Goal: Transaction & Acquisition: Download file/media

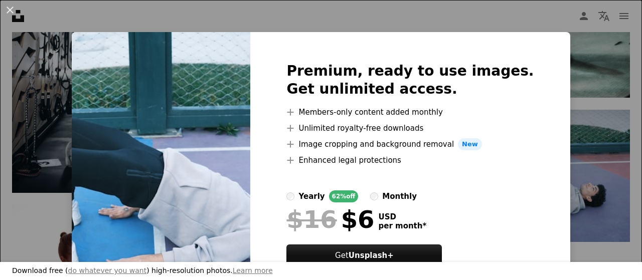
click at [492, 19] on div "An X shape Download free ( do whatever you want ) high-resolution photos. Learn…" at bounding box center [321, 140] width 642 height 280
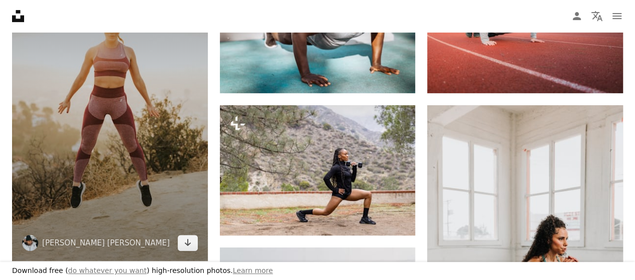
scroll to position [251, 0]
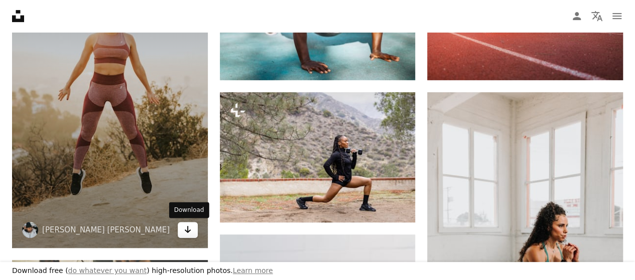
click at [191, 229] on icon "Arrow pointing down" at bounding box center [188, 230] width 8 height 12
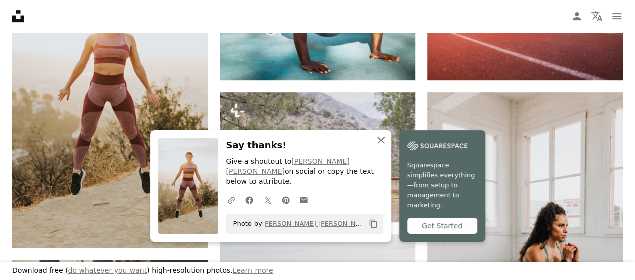
click at [377, 146] on icon "An X shape" at bounding box center [381, 140] width 12 height 12
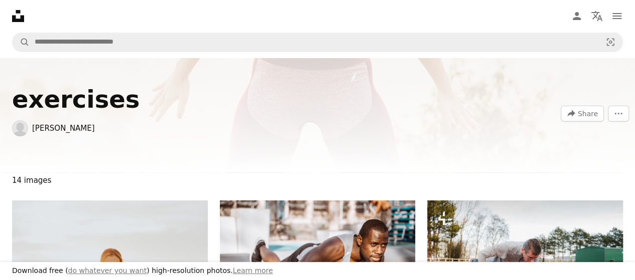
scroll to position [0, 0]
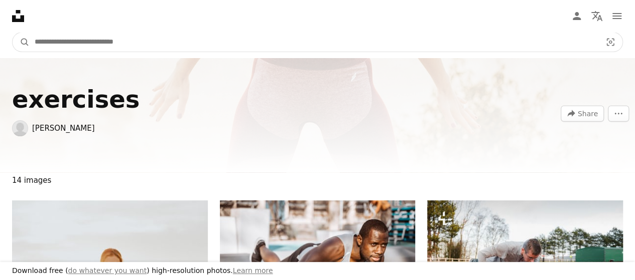
click at [73, 45] on input "Find visuals sitewide" at bounding box center [314, 42] width 568 height 19
type input "**********"
click at [13, 33] on button "A magnifying glass" at bounding box center [21, 42] width 17 height 19
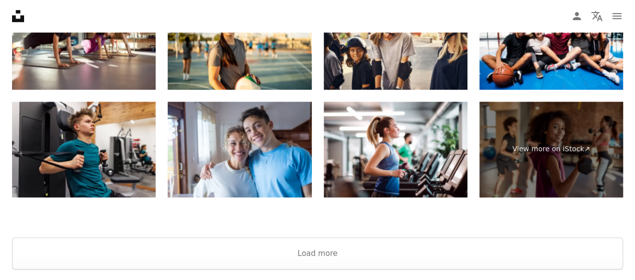
scroll to position [2346, 0]
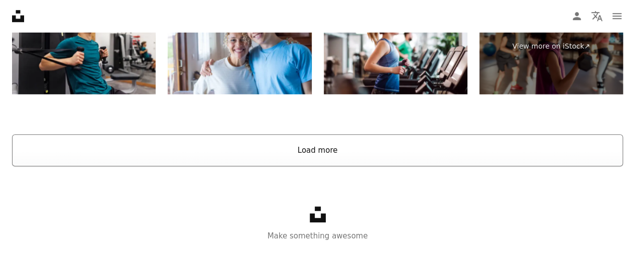
click at [299, 156] on button "Load more" at bounding box center [317, 150] width 611 height 32
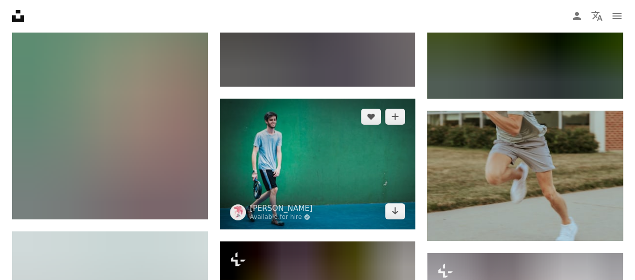
scroll to position [3585, 0]
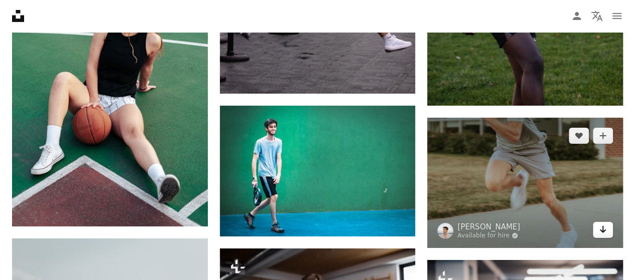
click at [607, 230] on link "Arrow pointing down" at bounding box center [603, 230] width 20 height 16
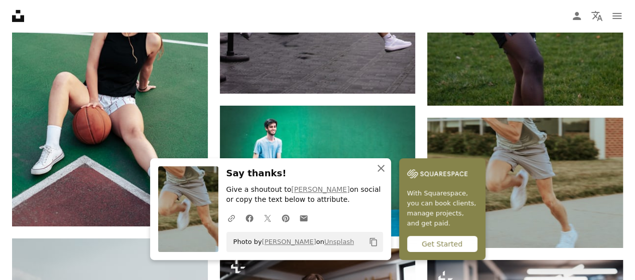
click at [379, 171] on icon "An X shape" at bounding box center [381, 169] width 12 height 12
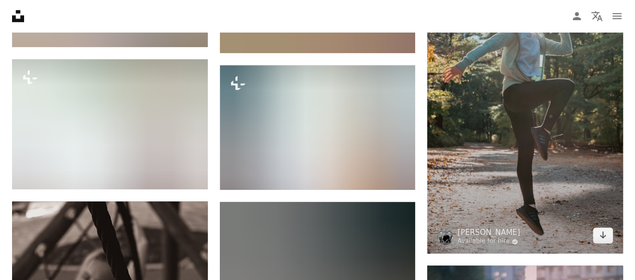
scroll to position [6144, 0]
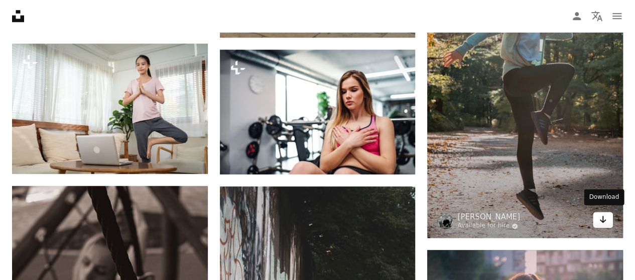
click at [601, 222] on icon "Arrow pointing down" at bounding box center [603, 220] width 8 height 12
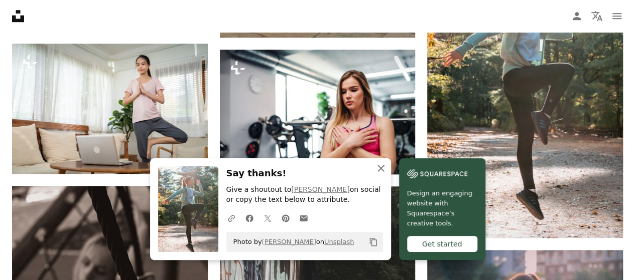
click at [382, 167] on icon "An X shape" at bounding box center [381, 169] width 12 height 12
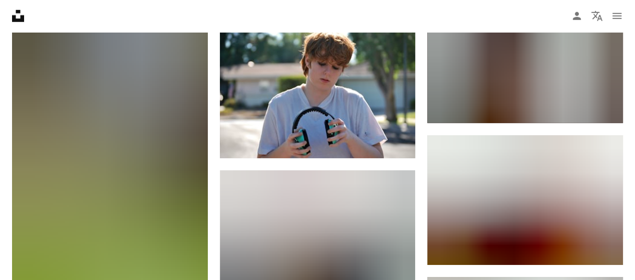
scroll to position [12967, 0]
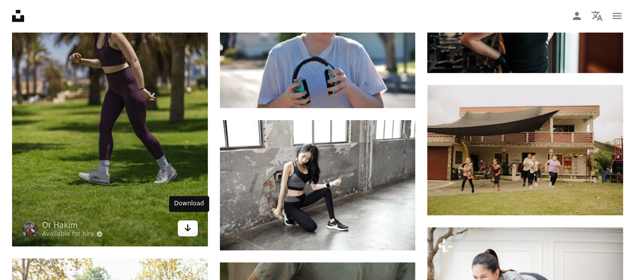
click at [190, 225] on icon "Download" at bounding box center [187, 228] width 7 height 7
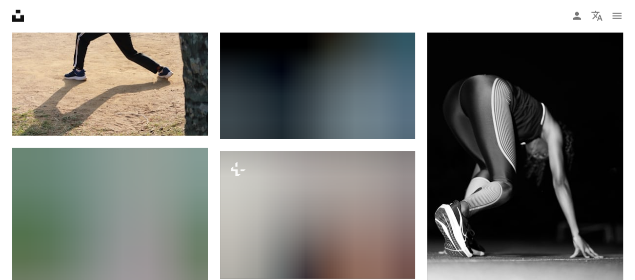
scroll to position [14572, 0]
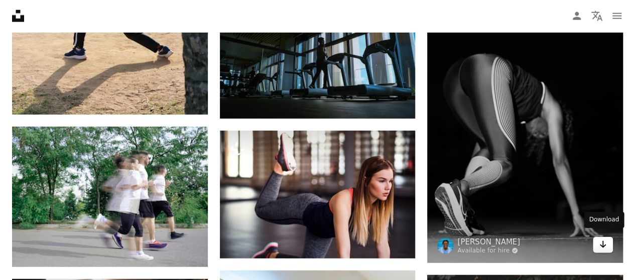
click at [603, 241] on icon "Download" at bounding box center [603, 244] width 7 height 7
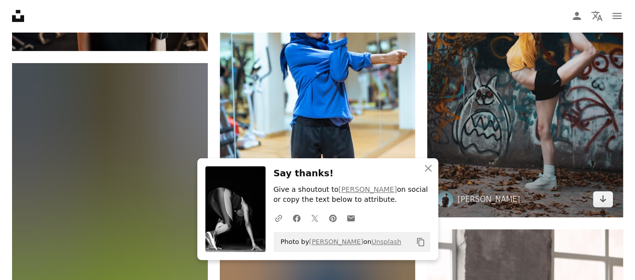
scroll to position [14924, 0]
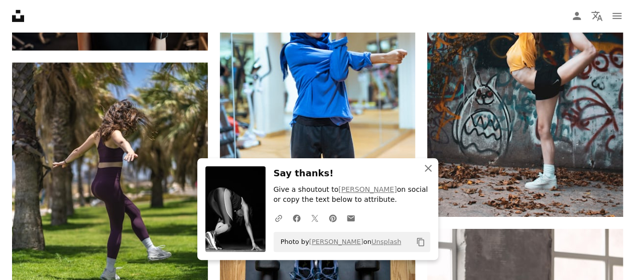
click at [431, 169] on icon "An X shape" at bounding box center [428, 169] width 12 height 12
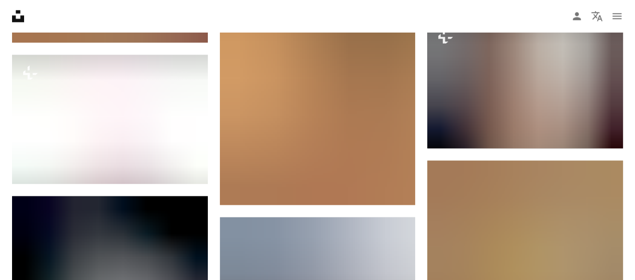
scroll to position [0, 0]
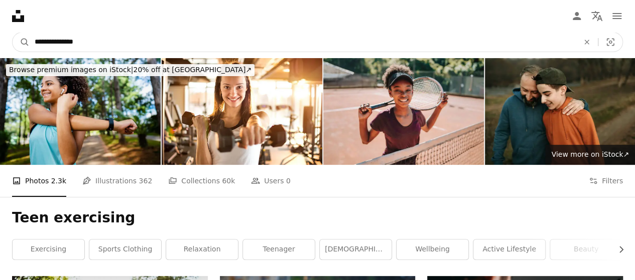
click at [49, 42] on input "**********" at bounding box center [303, 42] width 546 height 19
type input "**********"
click button "A magnifying glass" at bounding box center [21, 42] width 17 height 19
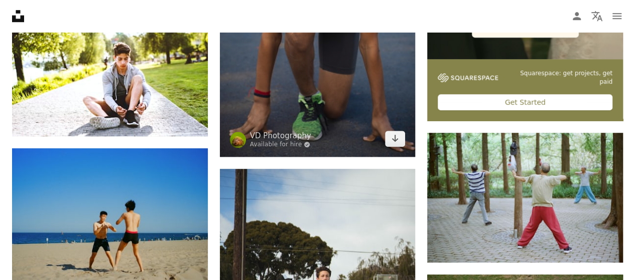
scroll to position [401, 0]
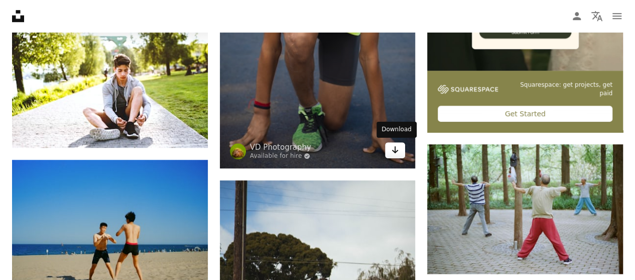
click at [395, 154] on icon "Arrow pointing down" at bounding box center [395, 150] width 8 height 12
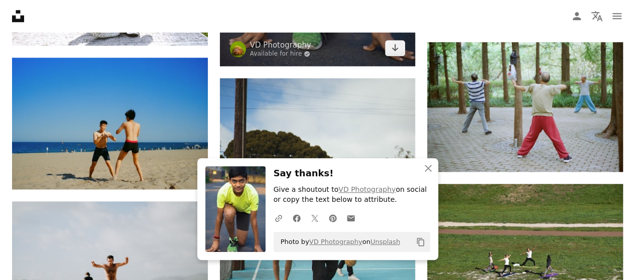
scroll to position [552, 0]
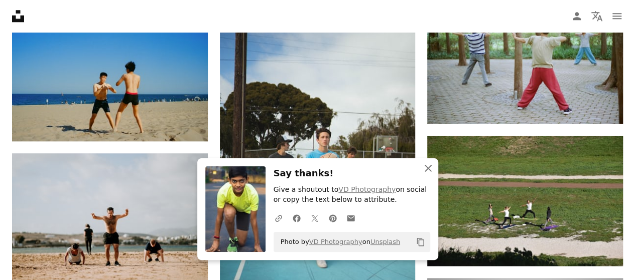
click at [430, 168] on icon "An X shape" at bounding box center [428, 169] width 12 height 12
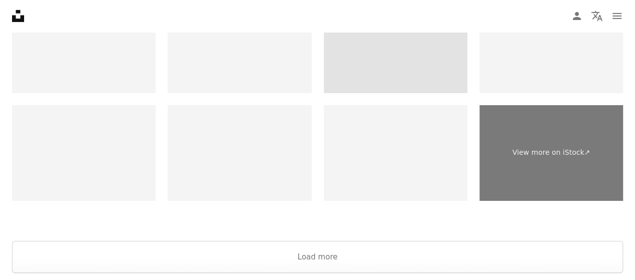
scroll to position [1756, 0]
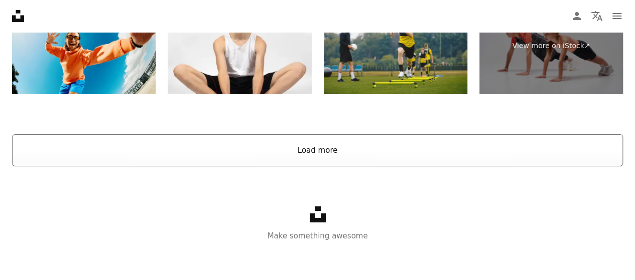
click at [357, 152] on button "Load more" at bounding box center [317, 150] width 611 height 32
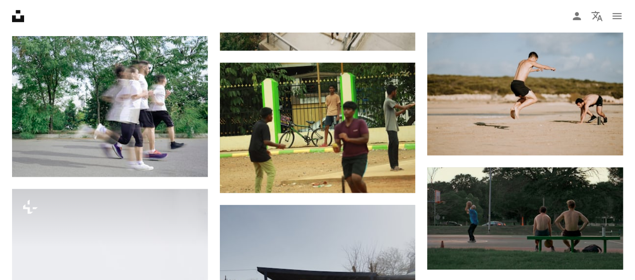
scroll to position [2258, 0]
